Goal: Transaction & Acquisition: Purchase product/service

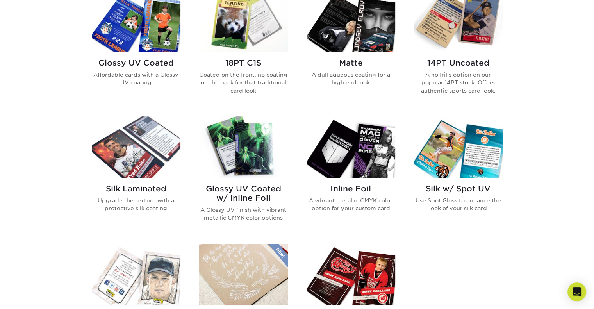
scroll to position [404, 0]
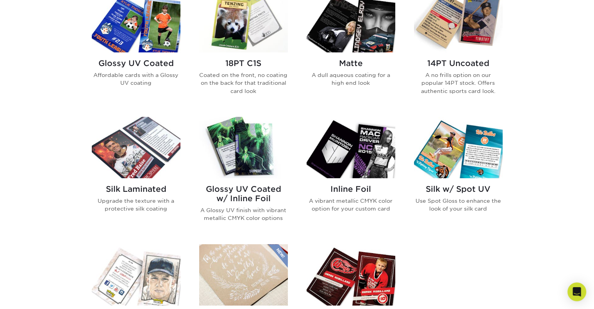
drag, startPoint x: 471, startPoint y: 42, endPoint x: 466, endPoint y: 25, distance: 17.8
click at [466, 25] on img at bounding box center [458, 21] width 89 height 61
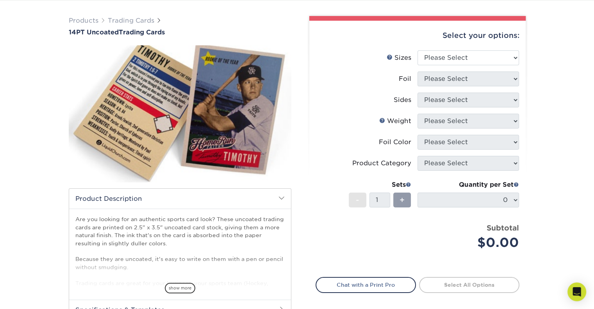
scroll to position [43, 0]
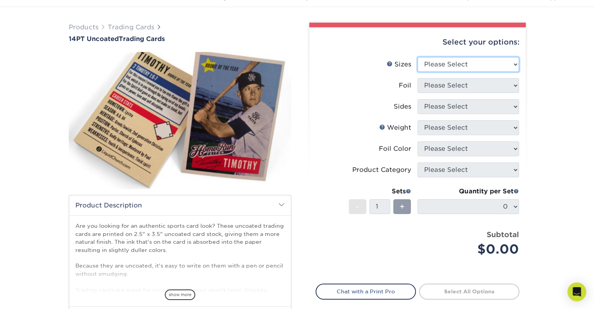
click at [463, 66] on select "Please Select 2.5" x 3.5"" at bounding box center [468, 64] width 102 height 15
select select "2.50x3.50"
click at [417, 57] on select "Please Select 2.5" x 3.5"" at bounding box center [468, 64] width 102 height 15
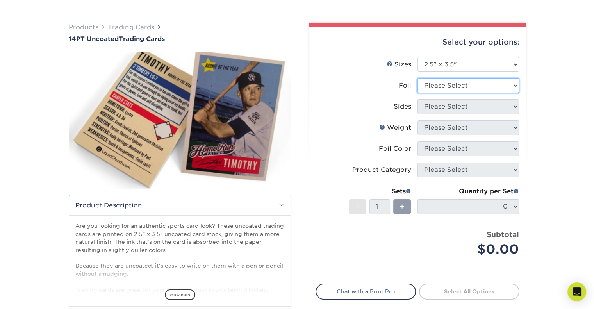
click at [459, 84] on select "Please Select Yes No" at bounding box center [468, 85] width 102 height 15
select select "0"
click at [417, 78] on select "Please Select Yes No" at bounding box center [468, 85] width 102 height 15
click at [447, 106] on select "Please Select Print Both Sides Print Front Only" at bounding box center [468, 106] width 102 height 15
select select "13abbda7-1d64-4f25-8bb2-c179b224825d"
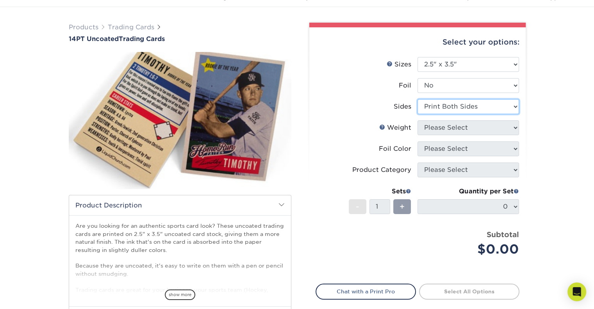
click at [417, 99] on select "Please Select Print Both Sides Print Front Only" at bounding box center [468, 106] width 102 height 15
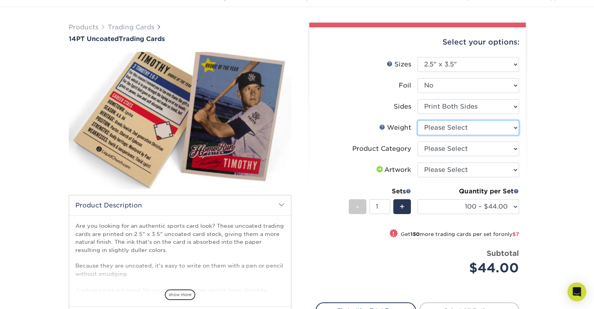
click at [447, 129] on select "Please Select 14PT Uncoated" at bounding box center [468, 127] width 102 height 15
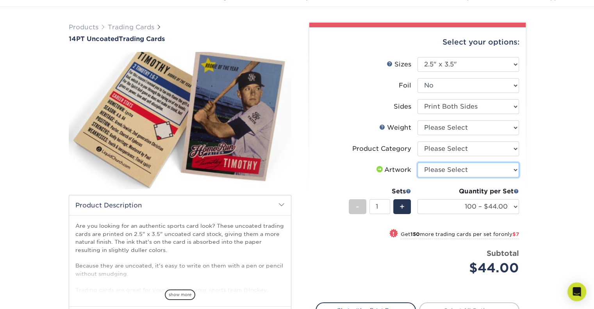
click at [443, 169] on select "Please Select I will upload files I need a design - $100" at bounding box center [468, 169] width 102 height 15
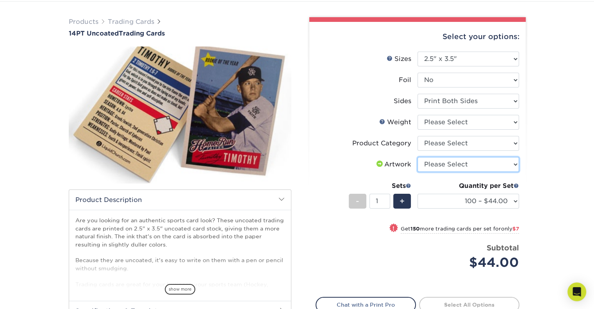
scroll to position [48, 0]
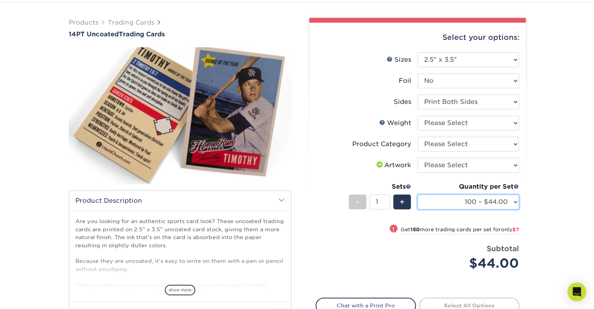
click at [456, 201] on select "100 – $44.00 250 – $51.00 500 – $54.00 1000 – $78.00 2500 – $148.00 5000 – $198…" at bounding box center [468, 201] width 102 height 15
click at [356, 62] on label "Sizes Help Sizes" at bounding box center [367, 59] width 102 height 15
